Goal: Check status: Check status

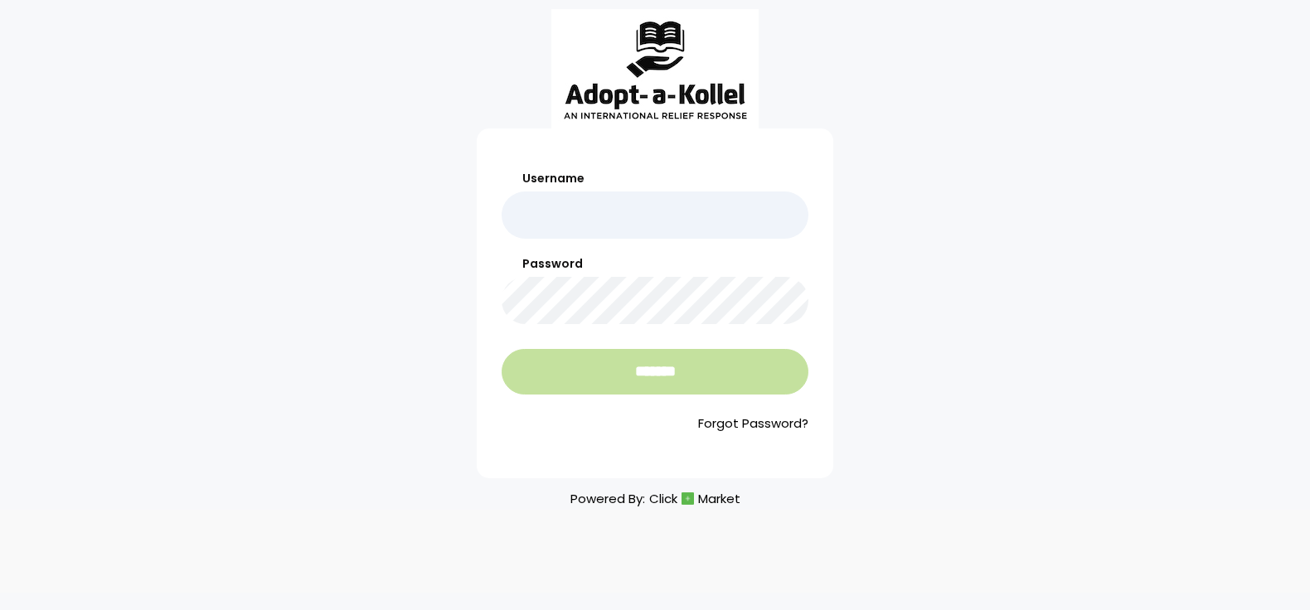
type input "**********"
click at [643, 369] on input "*******" at bounding box center [655, 372] width 307 height 46
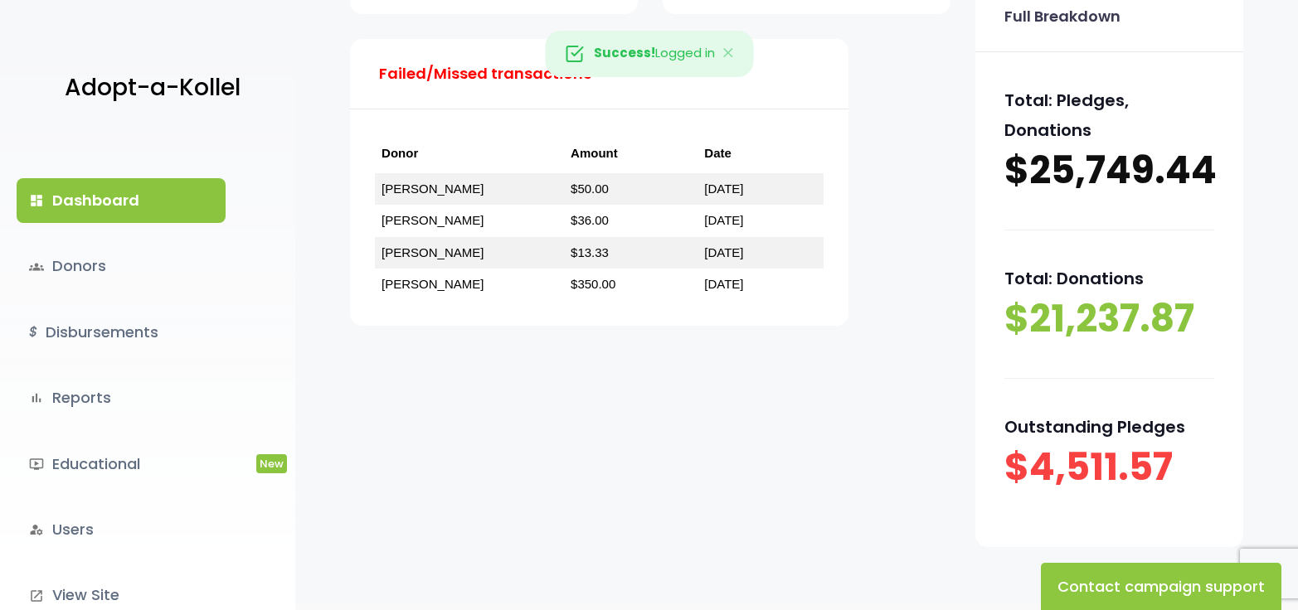
scroll to position [249, 0]
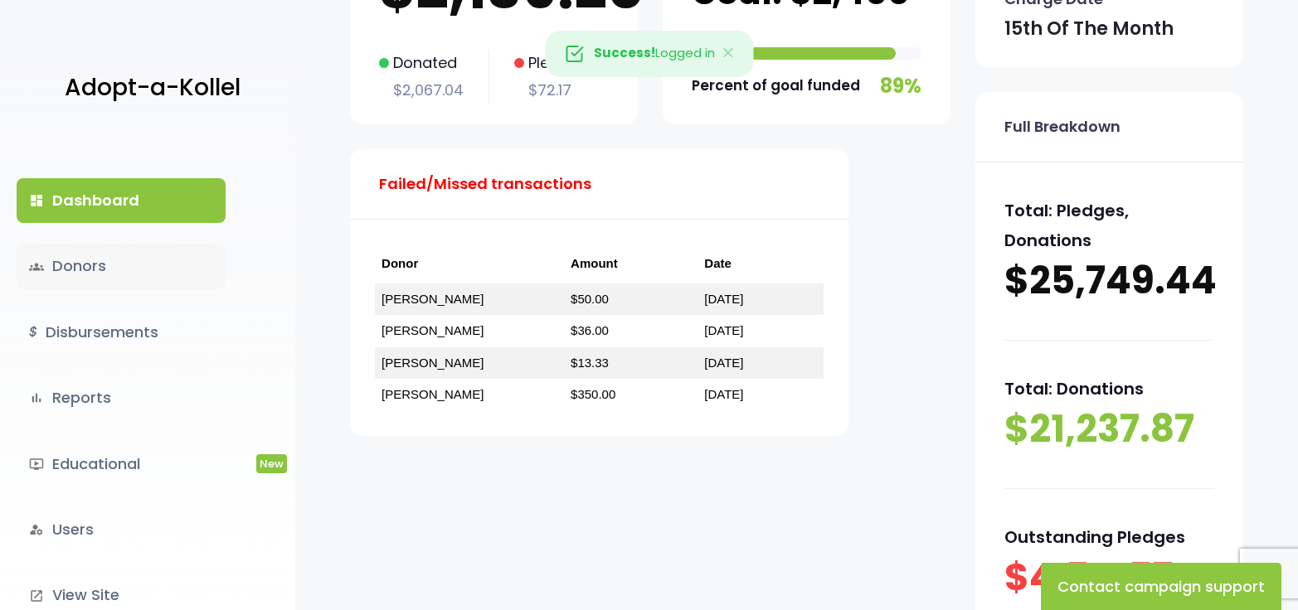
click at [95, 262] on link "groups Donors" at bounding box center [121, 266] width 209 height 45
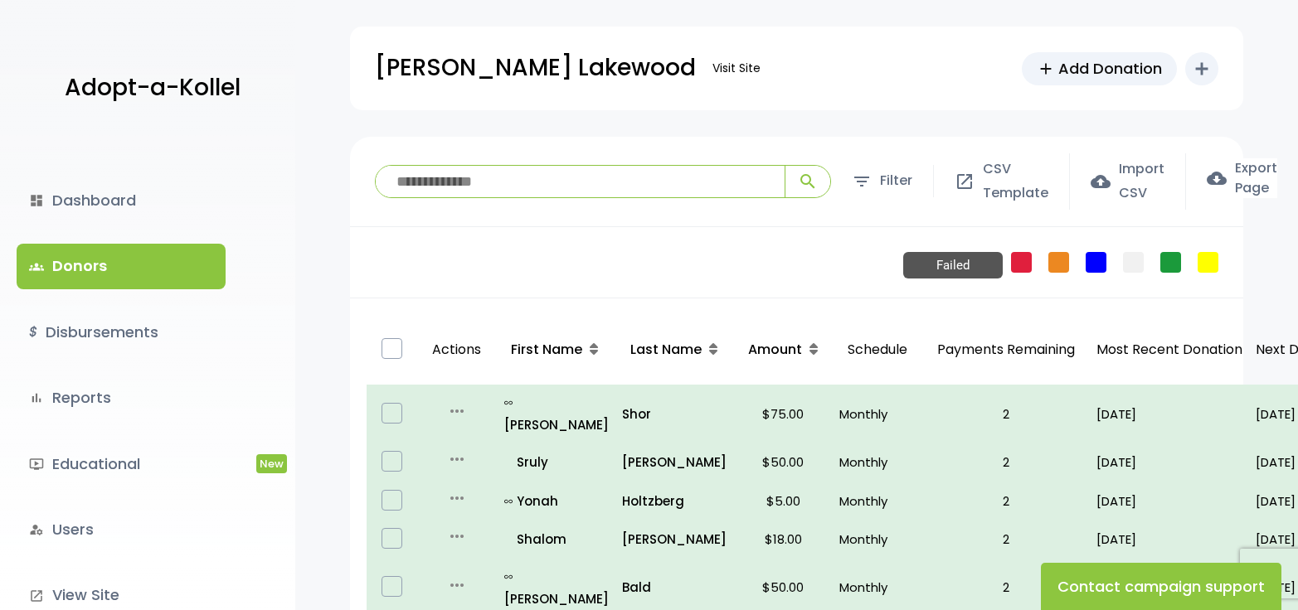
click at [1018, 263] on link "Failed" at bounding box center [1021, 262] width 21 height 21
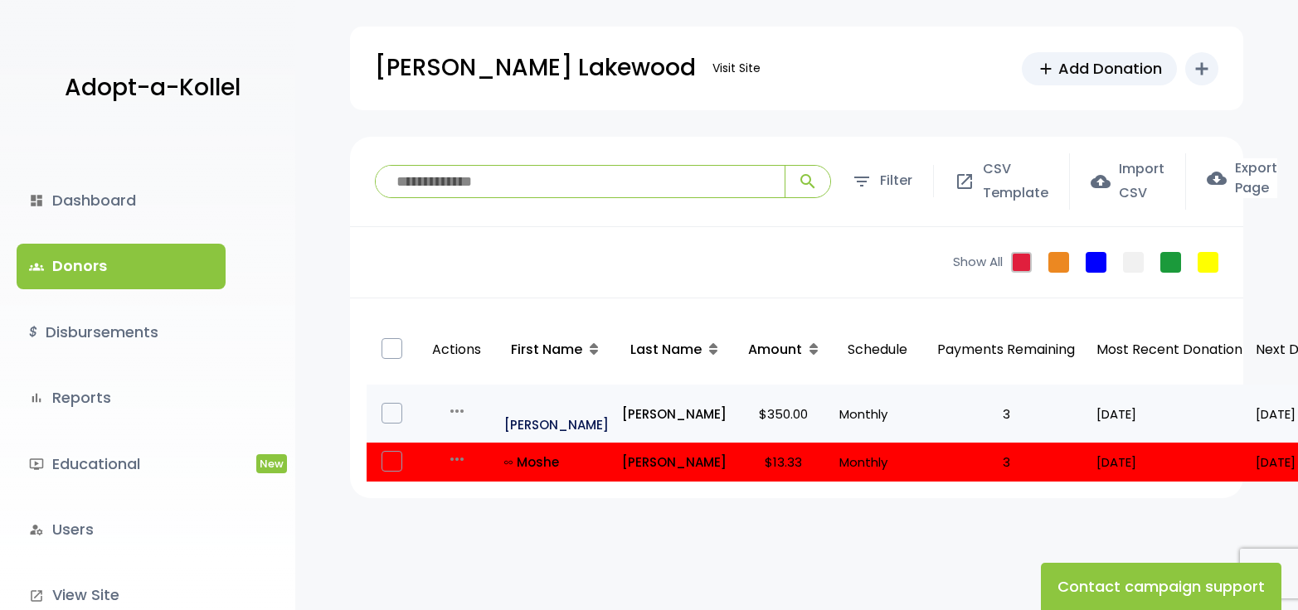
click at [537, 398] on p "all_inclusive [PERSON_NAME]" at bounding box center [556, 413] width 104 height 45
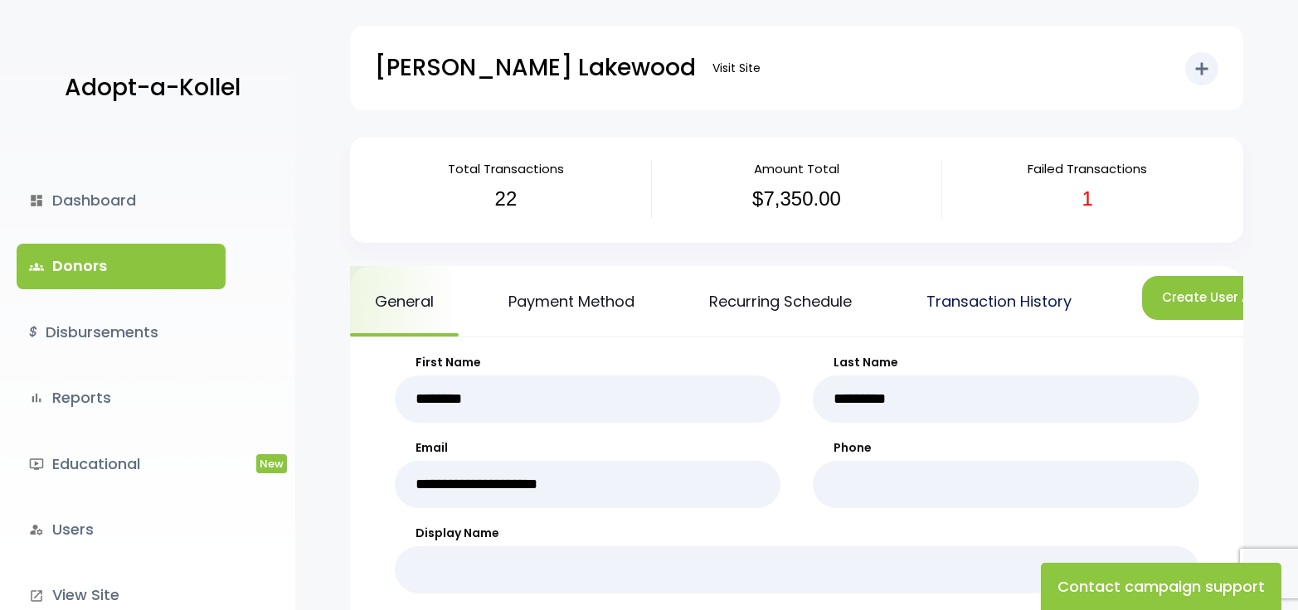
click at [950, 301] on link "Transaction History" at bounding box center [998, 301] width 195 height 70
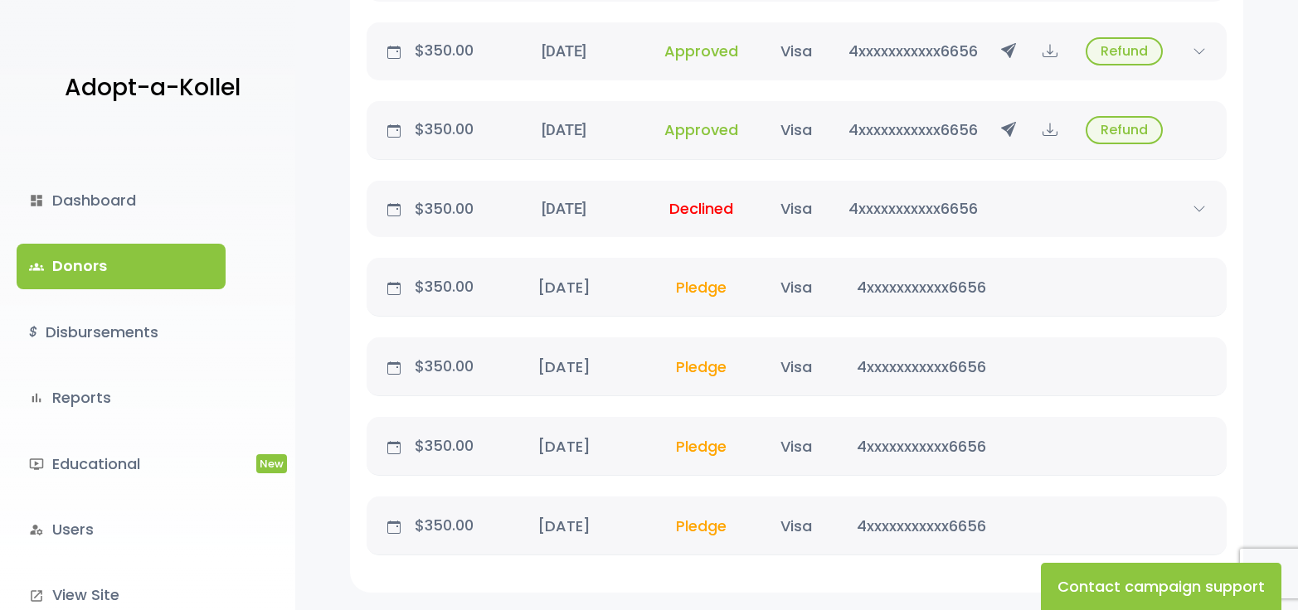
scroll to position [2005, 0]
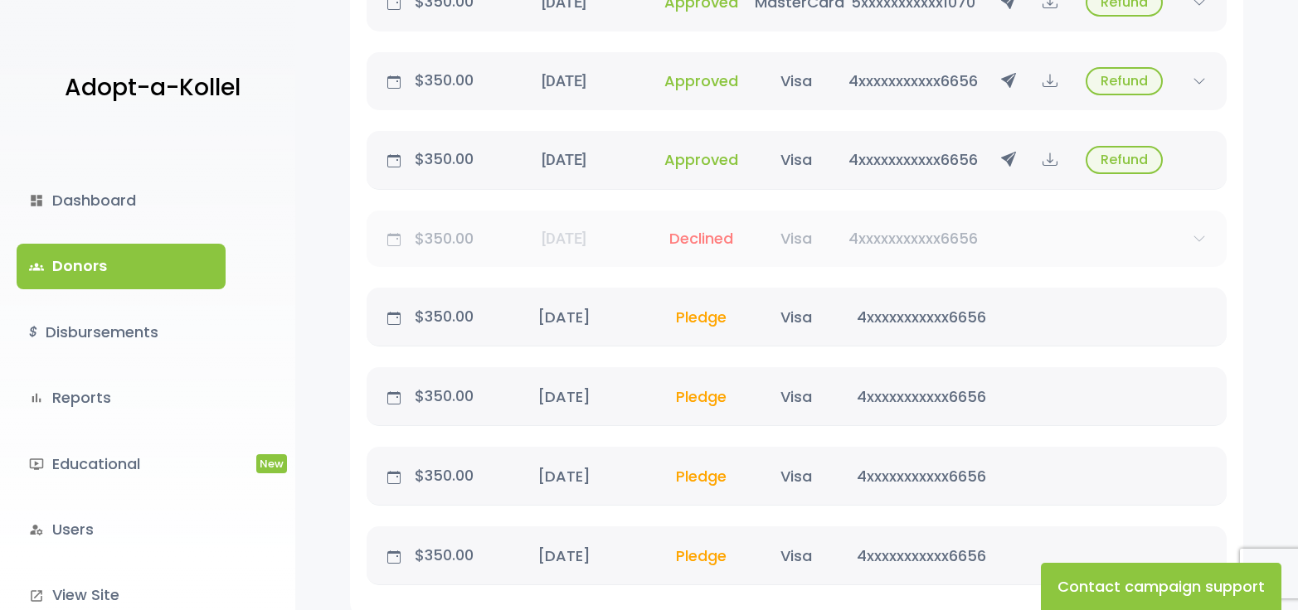
click at [1201, 245] on icon at bounding box center [1199, 238] width 25 height 13
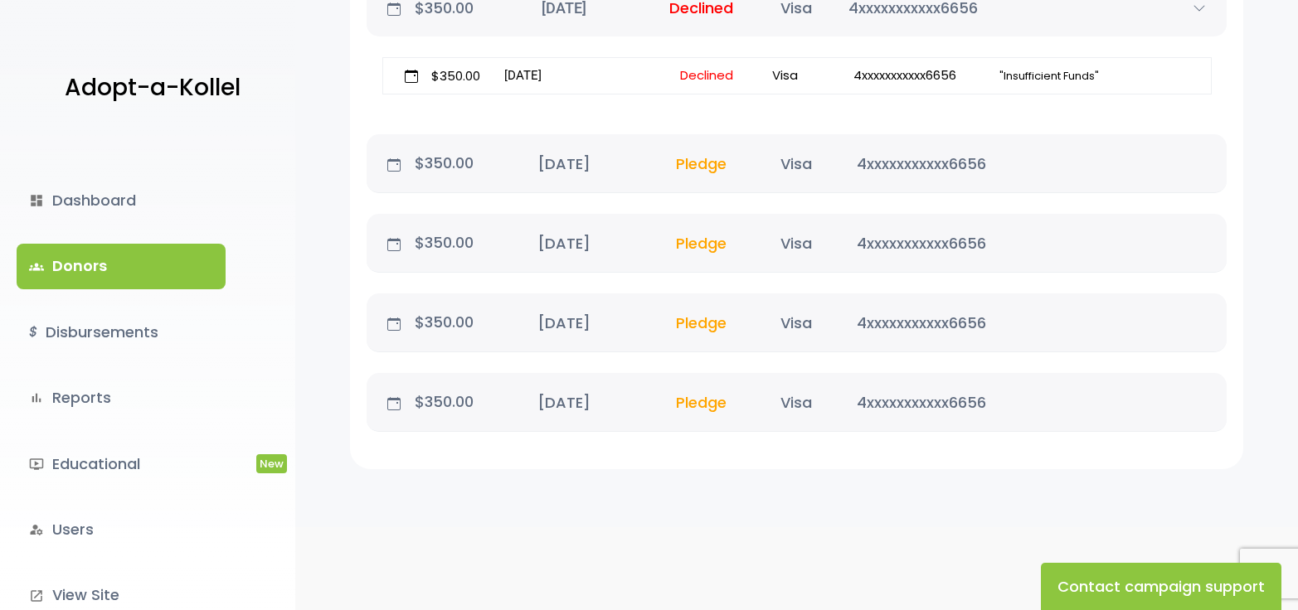
scroll to position [2248, 0]
click at [129, 199] on link "dashboard Dashboard" at bounding box center [121, 200] width 209 height 45
